Goal: Transaction & Acquisition: Purchase product/service

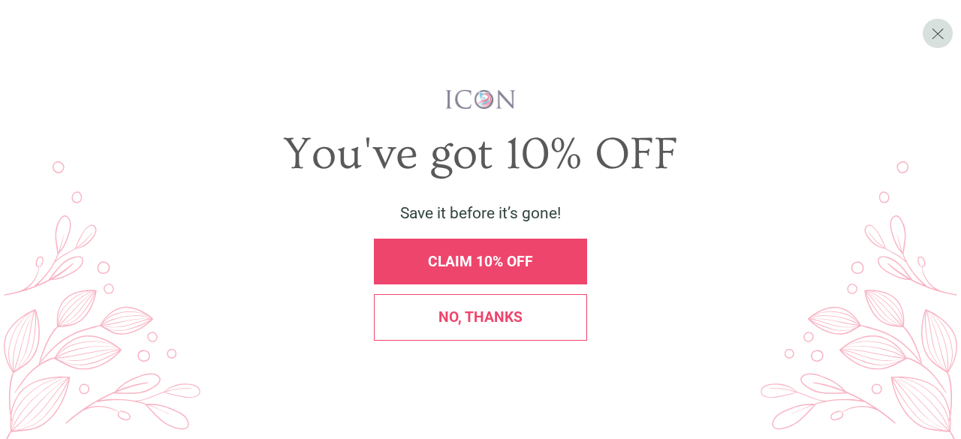
click at [475, 271] on div "CLAIM 10% OFF" at bounding box center [480, 262] width 213 height 46
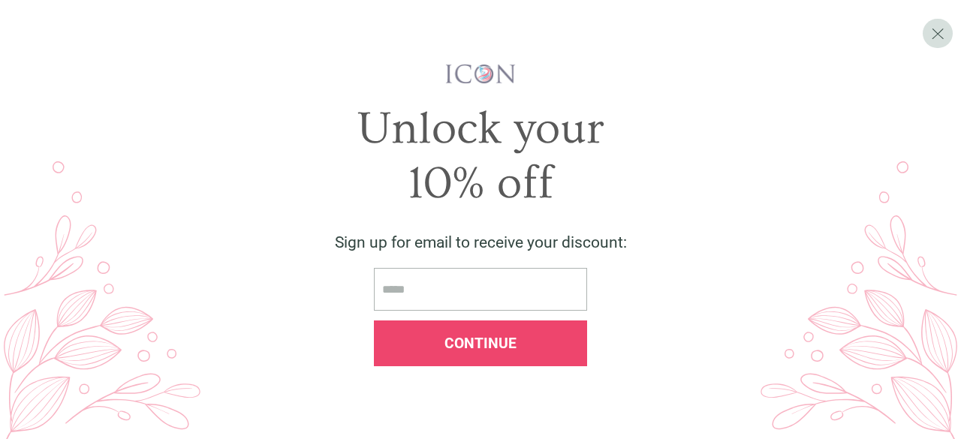
click at [502, 286] on input "email" at bounding box center [480, 289] width 213 height 43
type input "**********"
click at [512, 341] on span "Continue" at bounding box center [481, 343] width 72 height 17
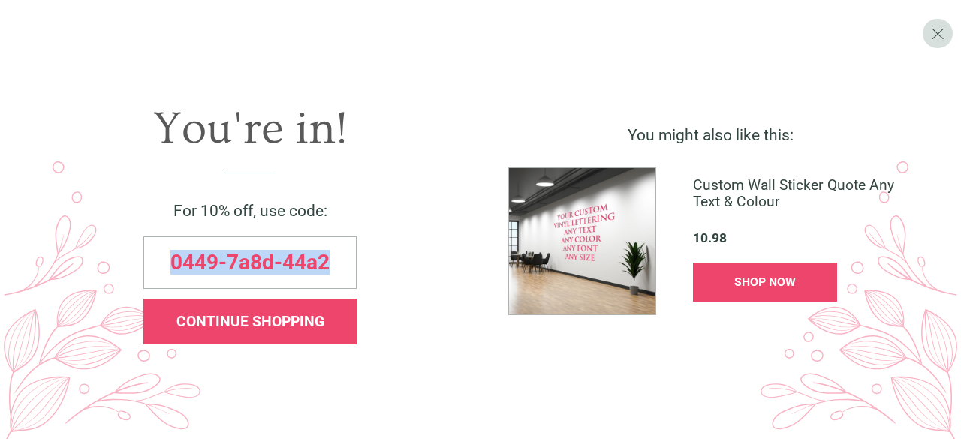
drag, startPoint x: 172, startPoint y: 262, endPoint x: 348, endPoint y: 279, distance: 176.5
click at [348, 279] on div "0449-7a8d-44a2" at bounding box center [249, 263] width 213 height 53
copy span "0449-7a8d-44a2"
click at [942, 32] on span "X" at bounding box center [938, 33] width 14 height 20
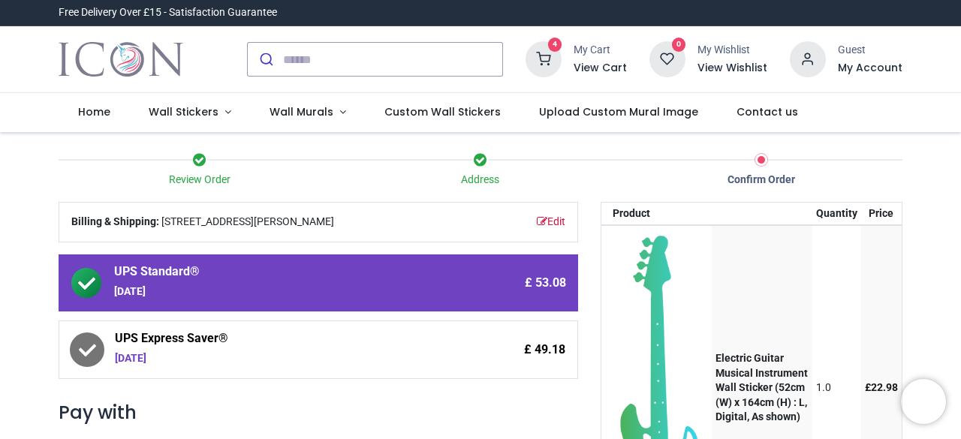
click at [597, 64] on h6 "View Cart" at bounding box center [600, 68] width 53 height 15
click at [868, 62] on h6 "My Account" at bounding box center [870, 68] width 65 height 15
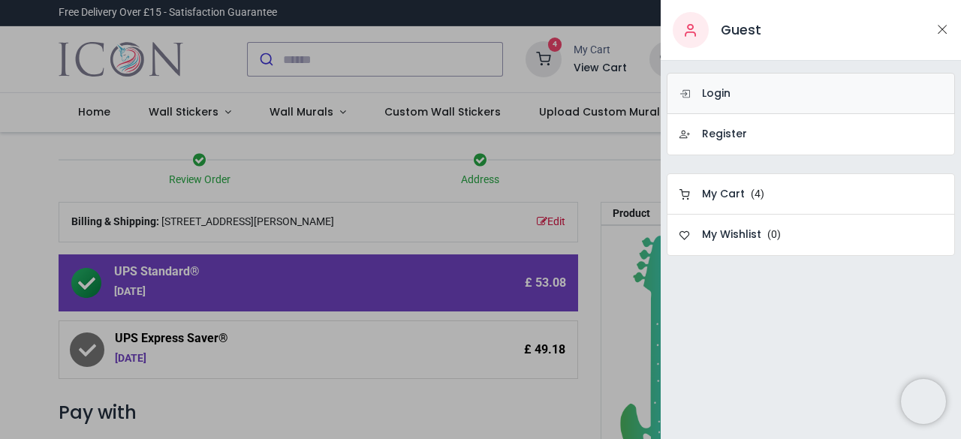
click at [738, 90] on link "Login" at bounding box center [811, 93] width 288 height 41
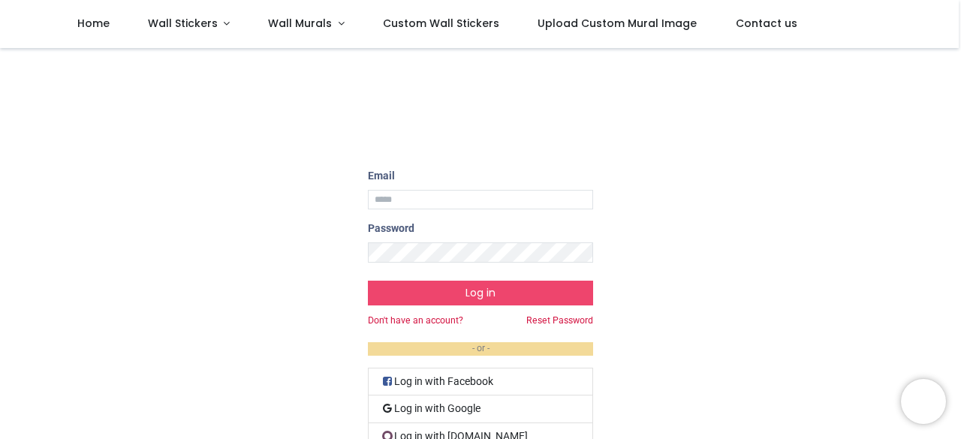
scroll to position [155, 0]
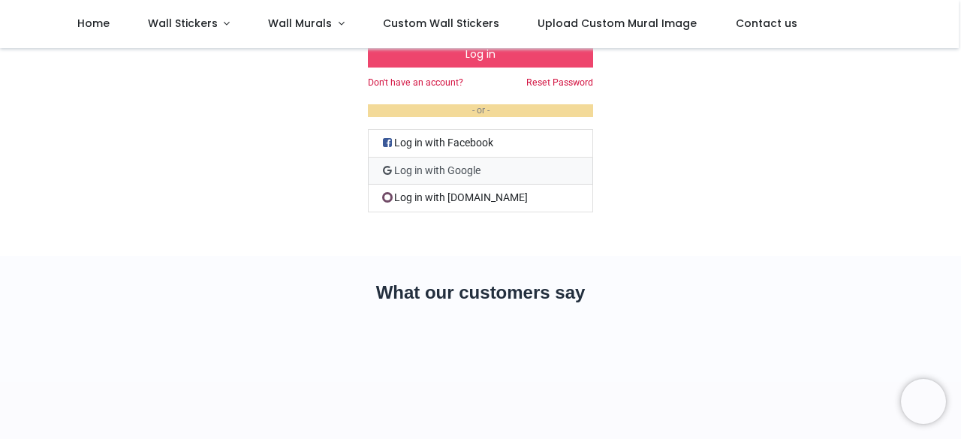
click at [429, 167] on link "Log in with Google" at bounding box center [480, 172] width 225 height 28
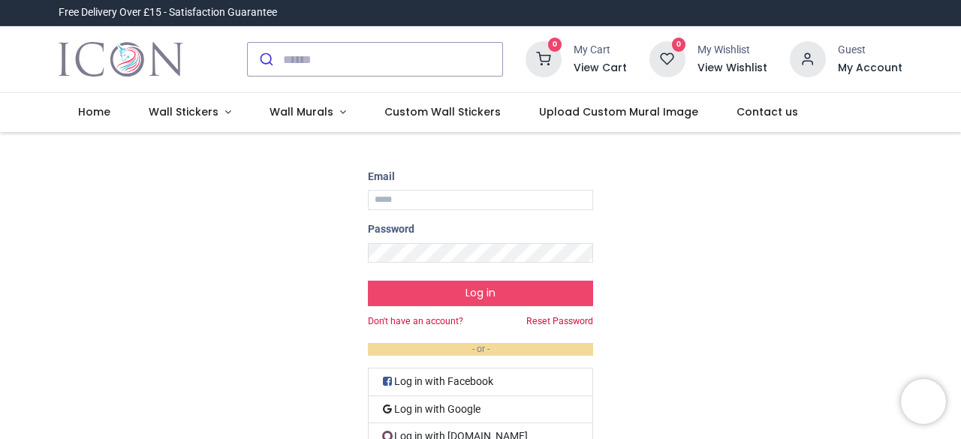
click at [858, 70] on h6 "My Account" at bounding box center [870, 68] width 65 height 15
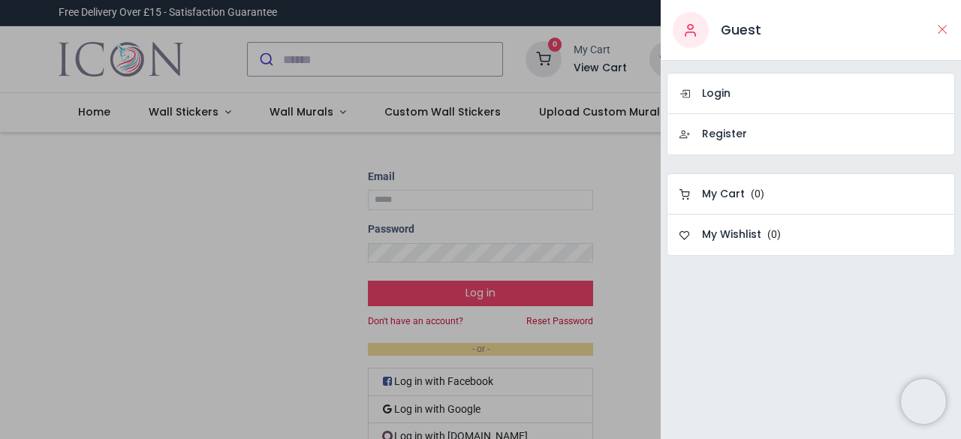
click at [941, 30] on button "Close" at bounding box center [943, 29] width 14 height 19
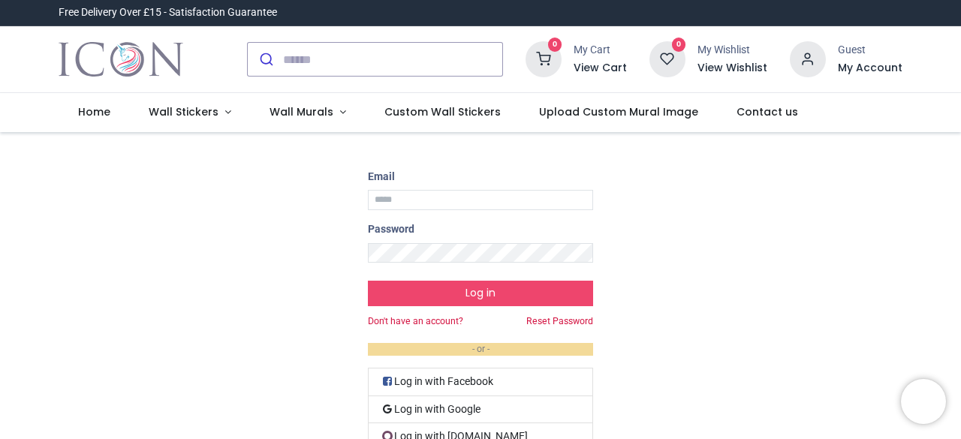
click at [724, 254] on div "Email Password Log in Don't have an account? Reset Password - or - Log in with …" at bounding box center [480, 314] width 961 height 288
click at [855, 68] on h6 "My Account" at bounding box center [870, 68] width 65 height 15
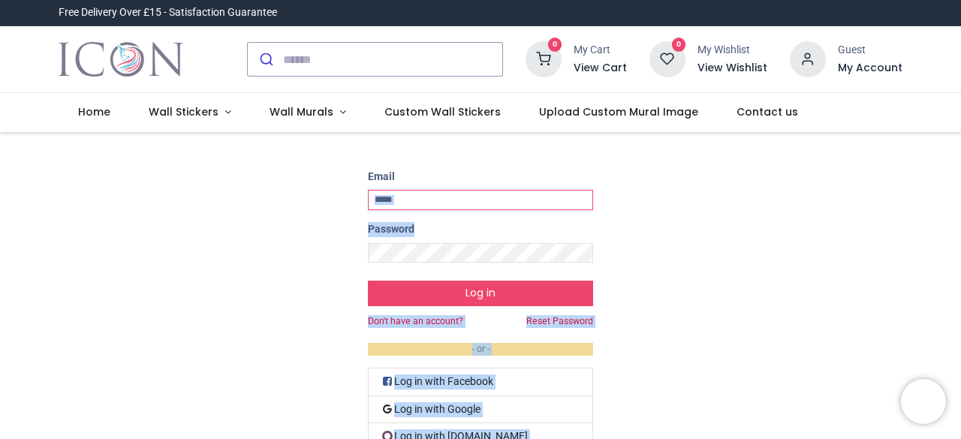
click at [418, 201] on input "Email" at bounding box center [480, 200] width 225 height 20
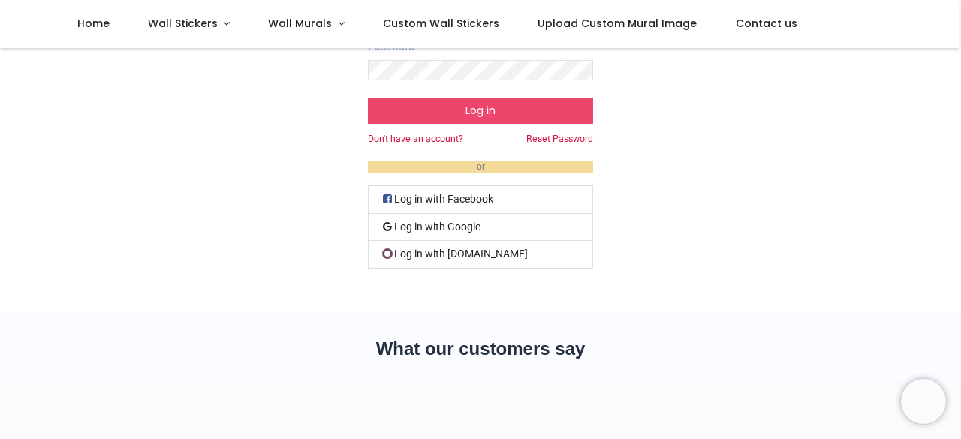
scroll to position [101, 0]
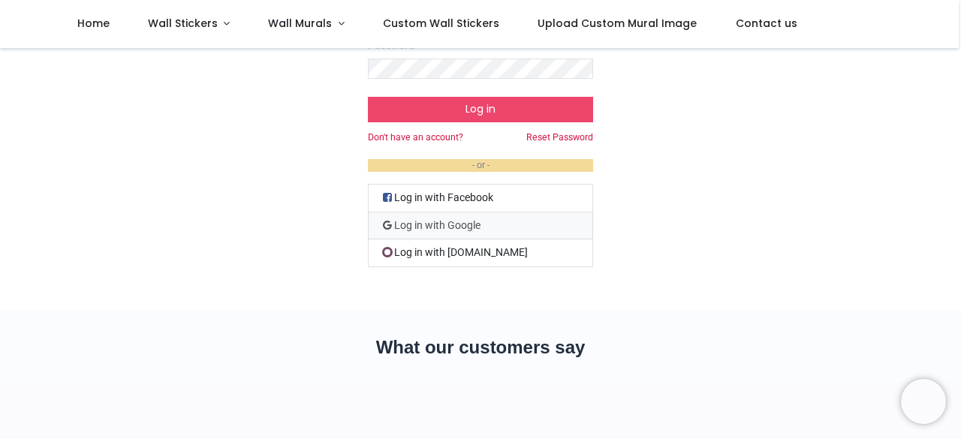
click at [441, 220] on link "Log in with Google" at bounding box center [480, 227] width 225 height 28
